Goal: Information Seeking & Learning: Learn about a topic

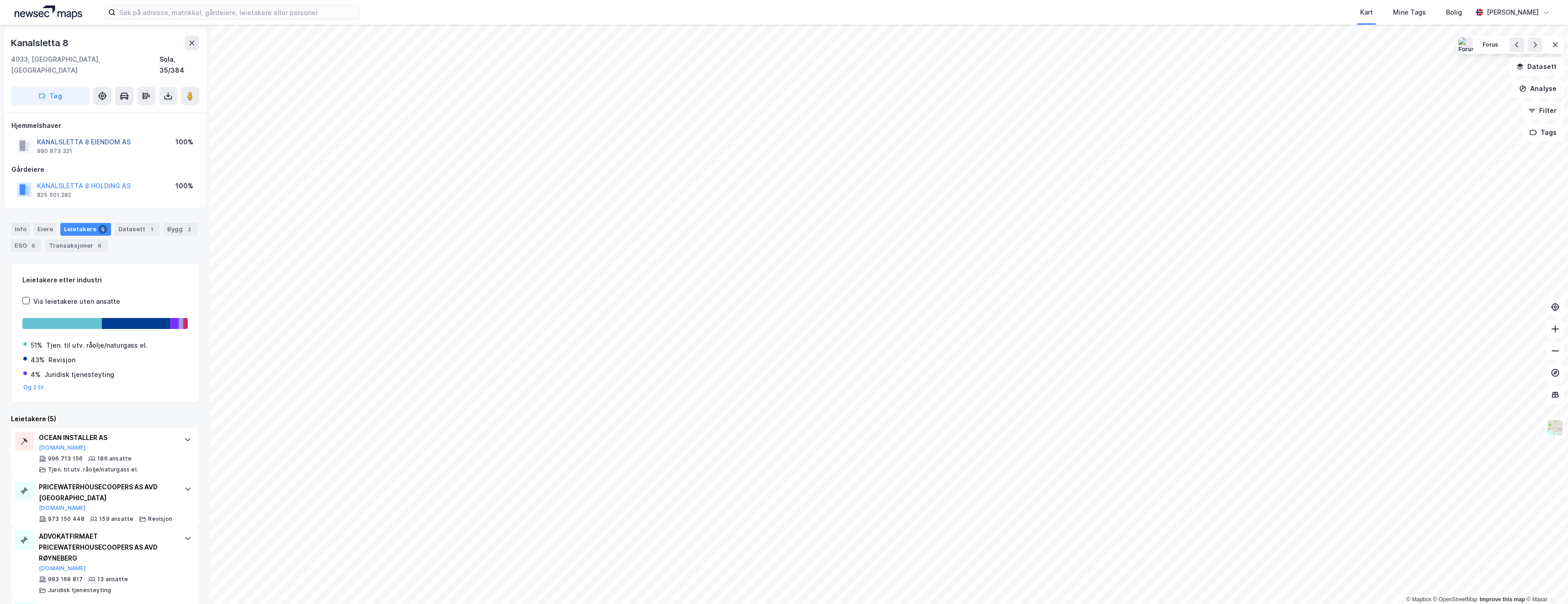
click at [0, 0] on button "KANALSLETTA 8 EIENDOM AS" at bounding box center [0, 0] width 0 height 0
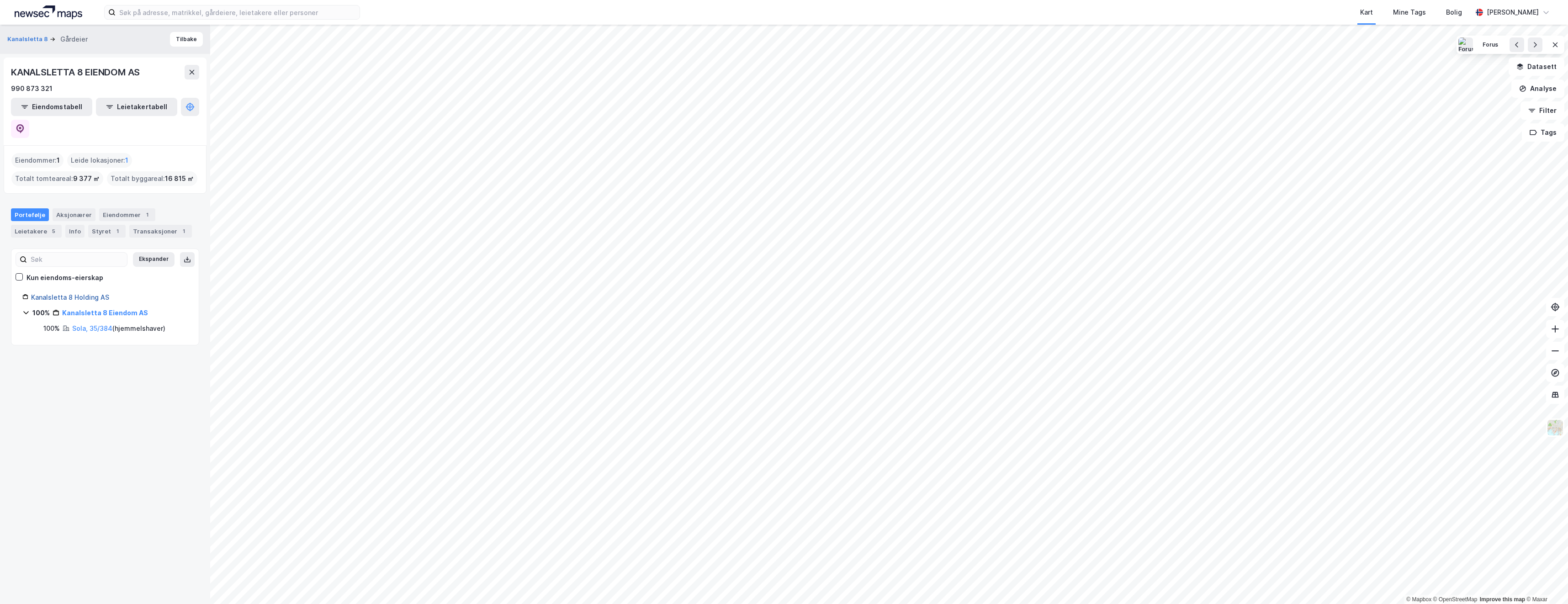
click at [83, 293] on link "Kanalsletta 8 Holding AS" at bounding box center [70, 297] width 78 height 8
click at [89, 309] on link "Kanalsletta 8 Eiendom AS" at bounding box center [102, 312] width 82 height 8
click at [78, 293] on link "Kanalsletta 8 Holding AS" at bounding box center [70, 297] width 78 height 8
click at [78, 208] on div "Aksjonærer" at bounding box center [74, 214] width 43 height 13
